Goal: Book appointment/travel/reservation

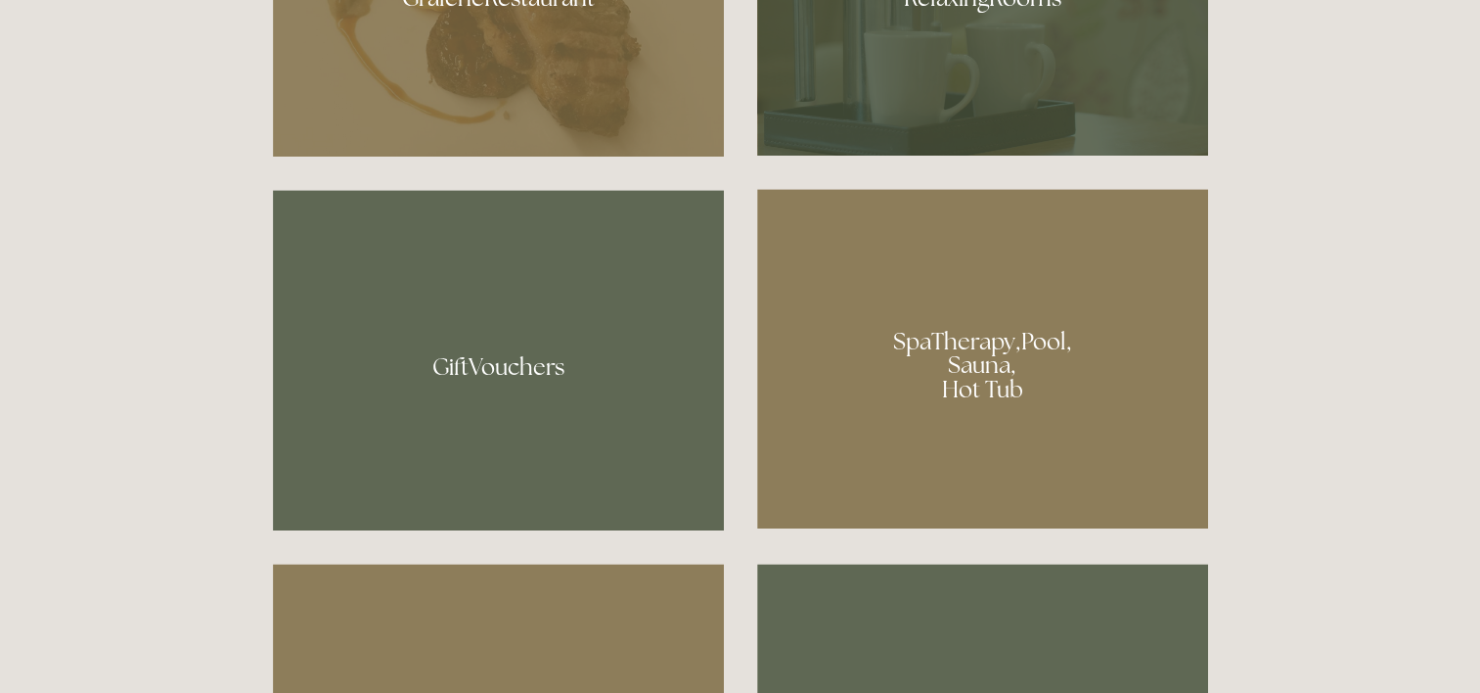
scroll to position [1467, 0]
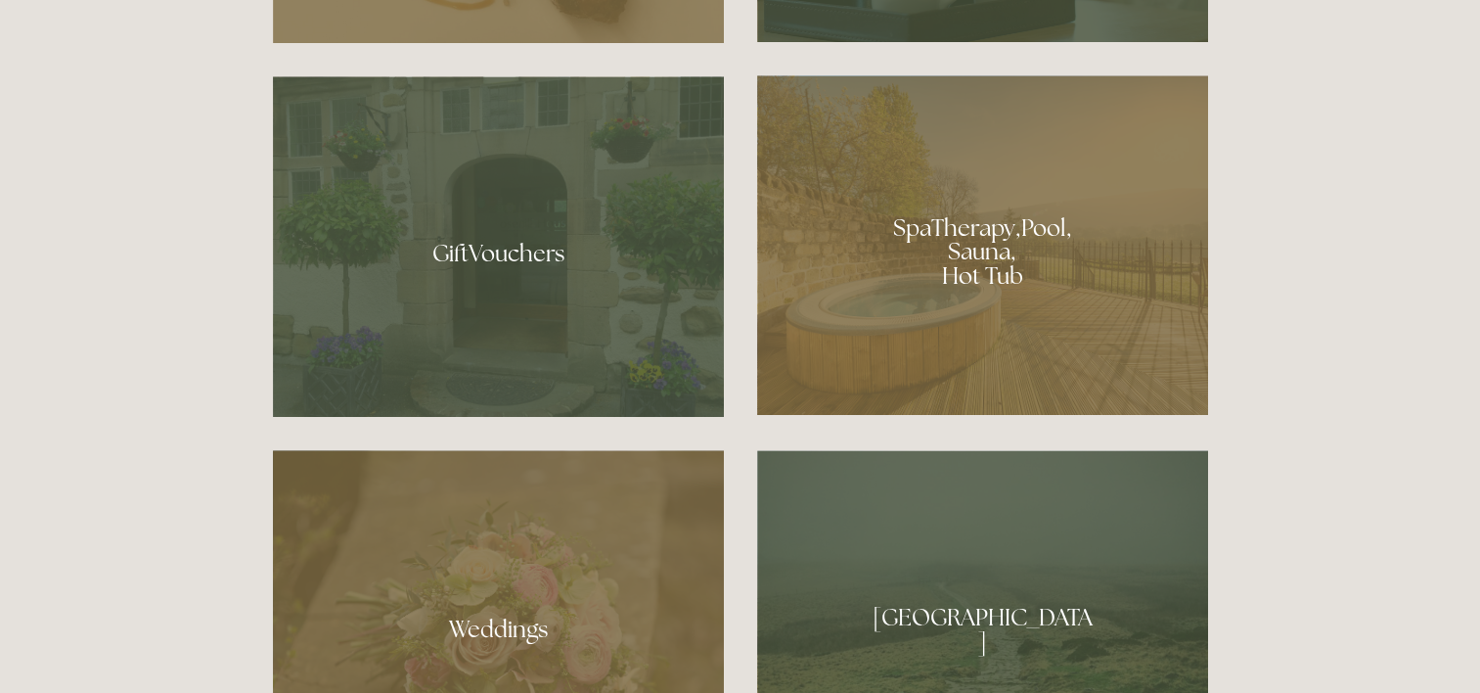
click at [944, 266] on div at bounding box center [982, 244] width 451 height 339
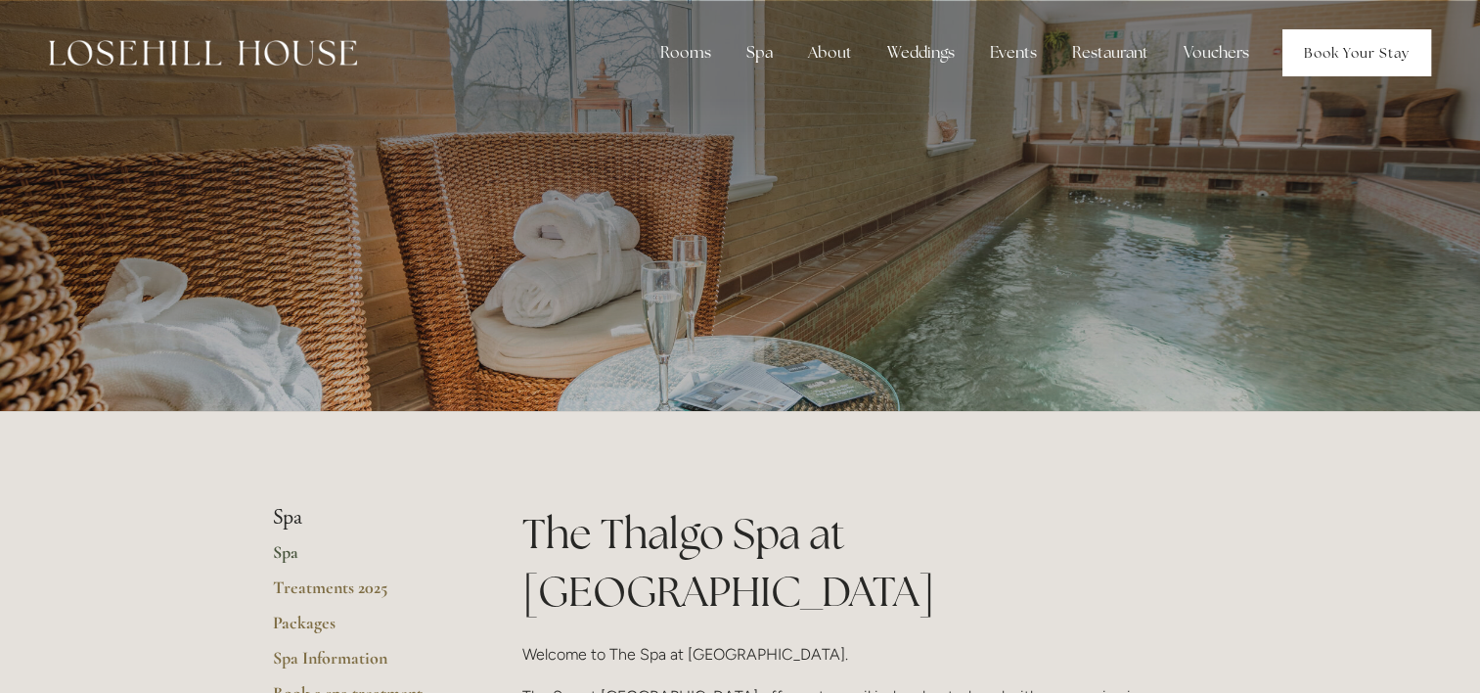
click at [1338, 60] on link "Book Your Stay" at bounding box center [1356, 52] width 149 height 47
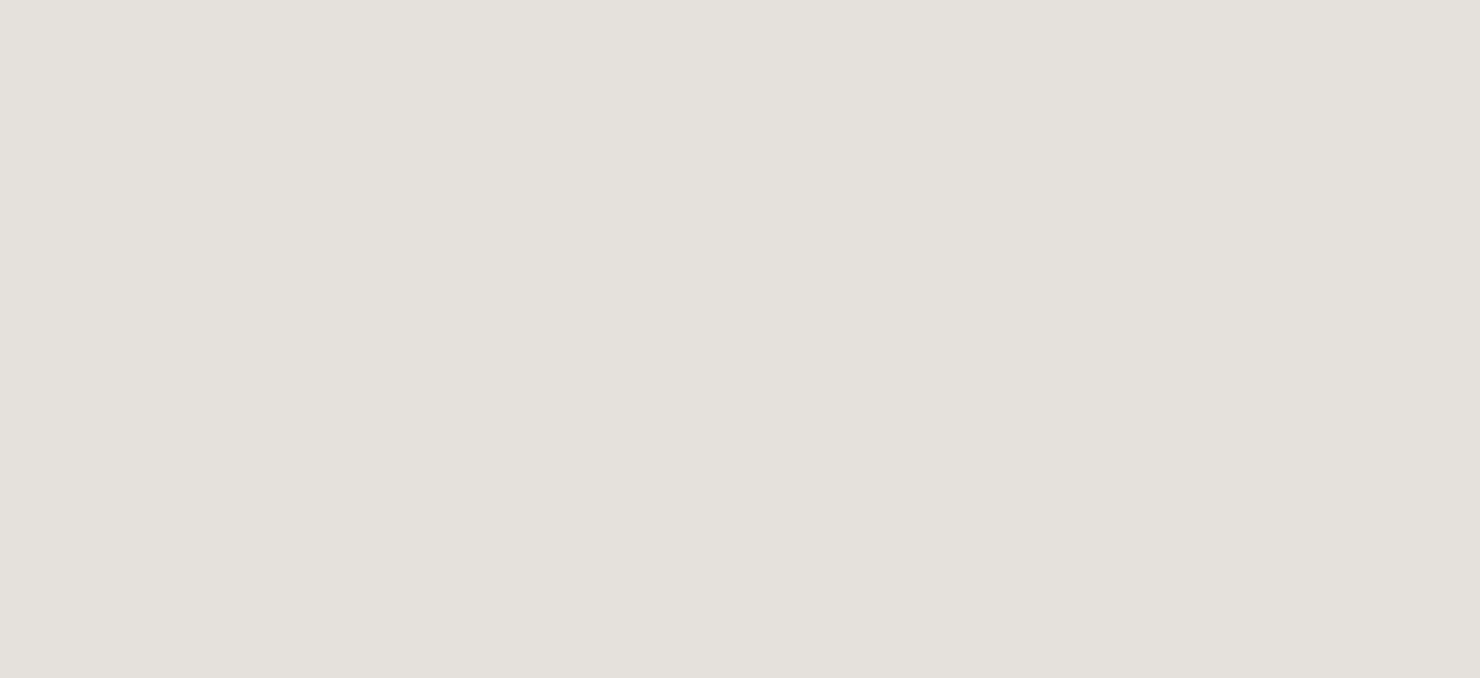
scroll to position [880, 0]
